Goal: Task Accomplishment & Management: Manage account settings

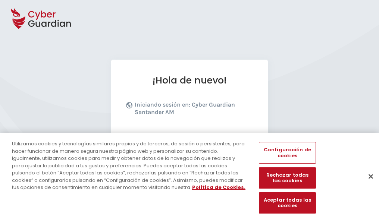
scroll to position [91, 0]
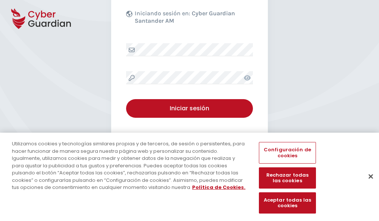
click at [367, 184] on button "Cerrar" at bounding box center [371, 176] width 16 height 16
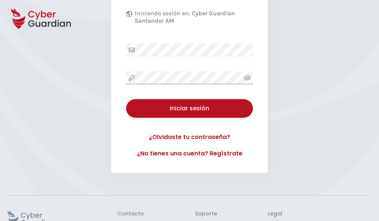
scroll to position [145, 0]
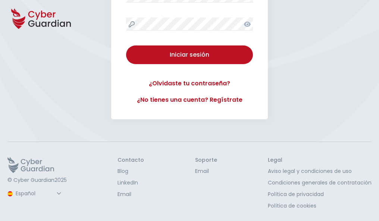
click at [126, 46] on button "Iniciar sesión" at bounding box center [189, 55] width 127 height 19
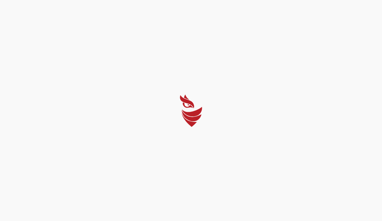
select select "Português (BR)"
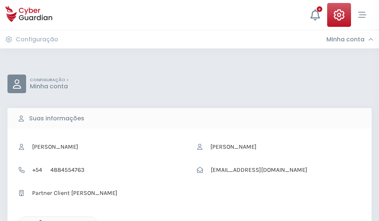
click at [38, 221] on icon "button" at bounding box center [38, 223] width 6 height 6
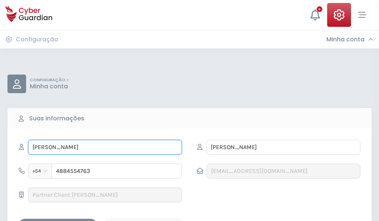
click at [105, 147] on input "MICAELA" at bounding box center [105, 147] width 154 height 15
type input "M"
type input "Ámbar"
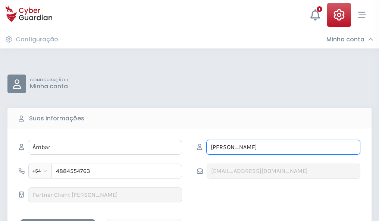
click at [283, 147] on input "GARCÍA" at bounding box center [283, 147] width 154 height 15
type input "G"
type input "Bartolomé"
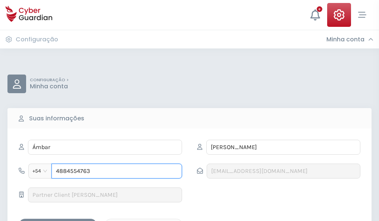
click at [117, 171] on input "4884554763" at bounding box center [117, 171] width 131 height 15
type input "4"
type input "4825736138"
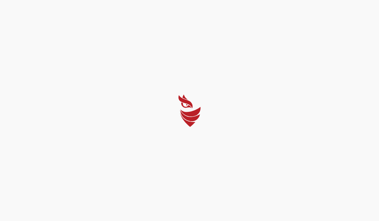
select select "Português (BR)"
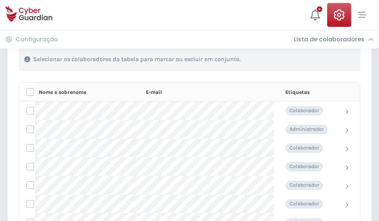
scroll to position [319, 0]
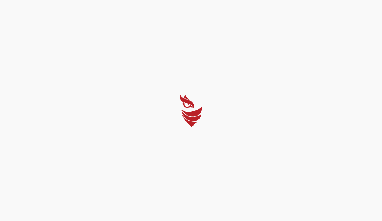
select select "Português (BR)"
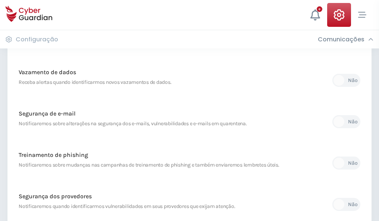
scroll to position [393, 0]
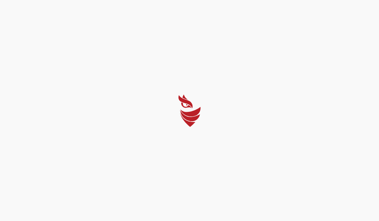
select select "Português (BR)"
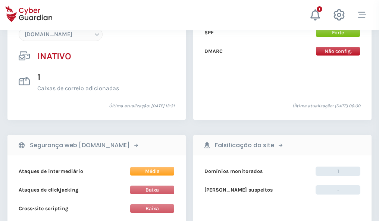
scroll to position [702, 0]
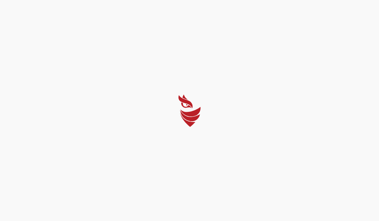
select select "Português (BR)"
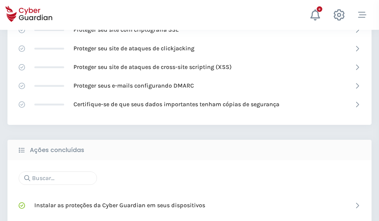
scroll to position [497, 0]
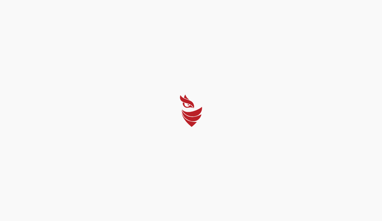
select select "Português (BR)"
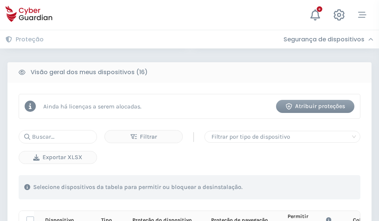
scroll to position [659, 0]
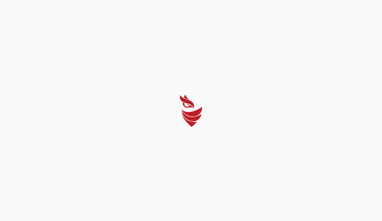
select select "Português (BR)"
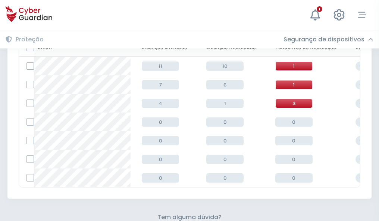
scroll to position [328, 0]
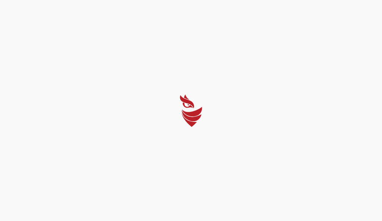
select select "Português (BR)"
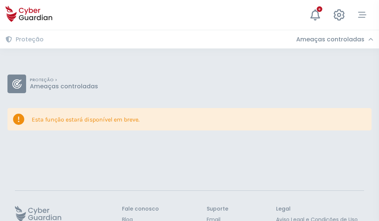
scroll to position [49, 0]
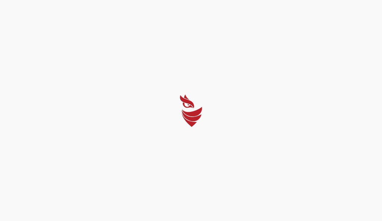
select select "Português (BR)"
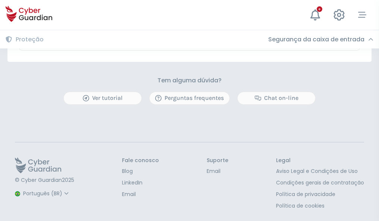
scroll to position [439, 0]
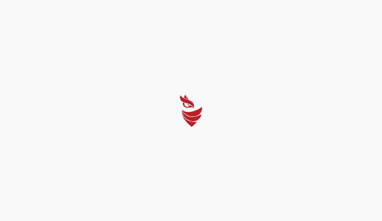
select select "Português (BR)"
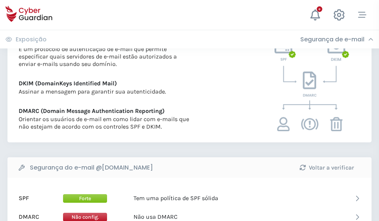
scroll to position [403, 0]
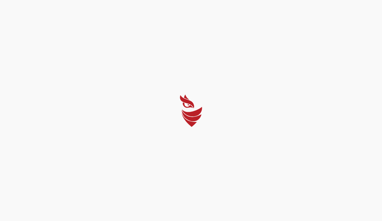
select select "Português (BR)"
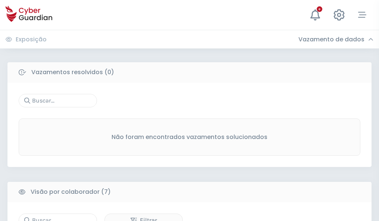
scroll to position [617, 0]
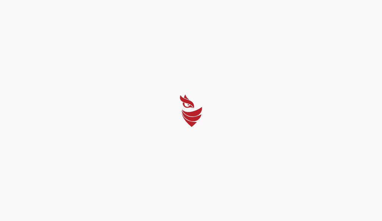
select select "Português (BR)"
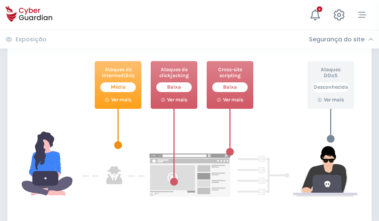
scroll to position [406, 0]
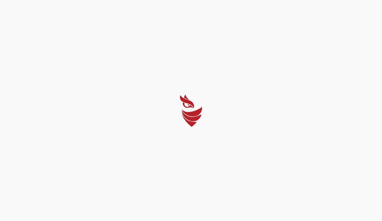
select select "Português (BR)"
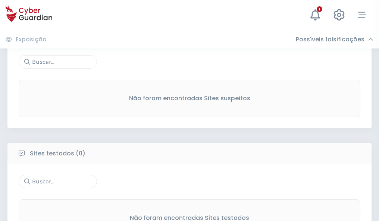
scroll to position [390, 0]
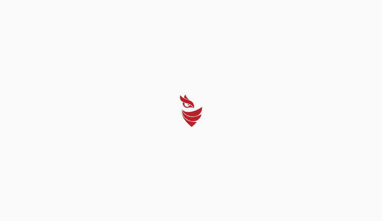
select select "Português (BR)"
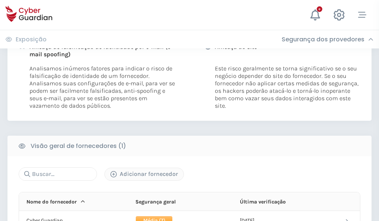
scroll to position [380, 0]
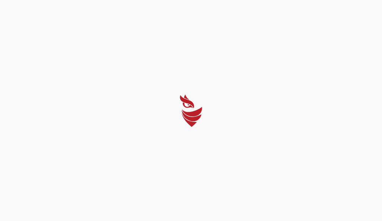
select select "Português (BR)"
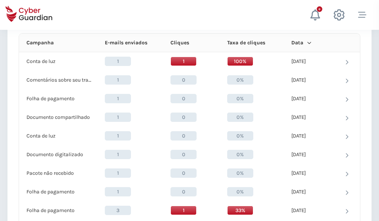
scroll to position [669, 0]
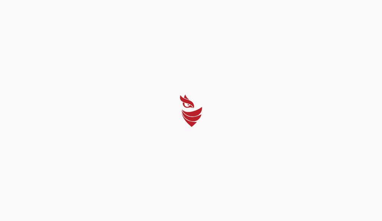
select select "Português (BR)"
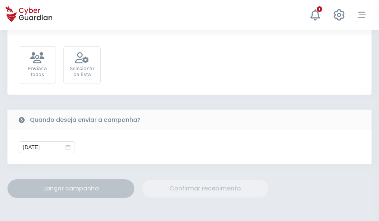
scroll to position [273, 0]
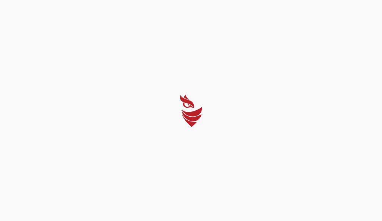
select select "Português (BR)"
